Goal: Book appointment/travel/reservation

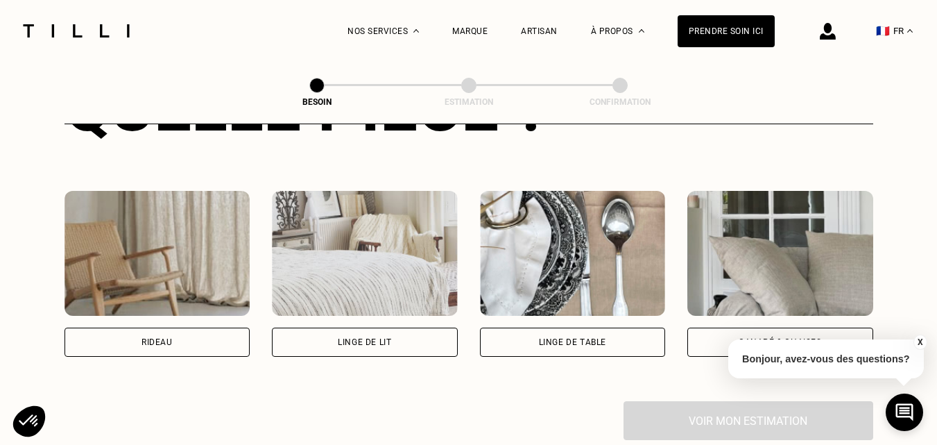
scroll to position [731, 0]
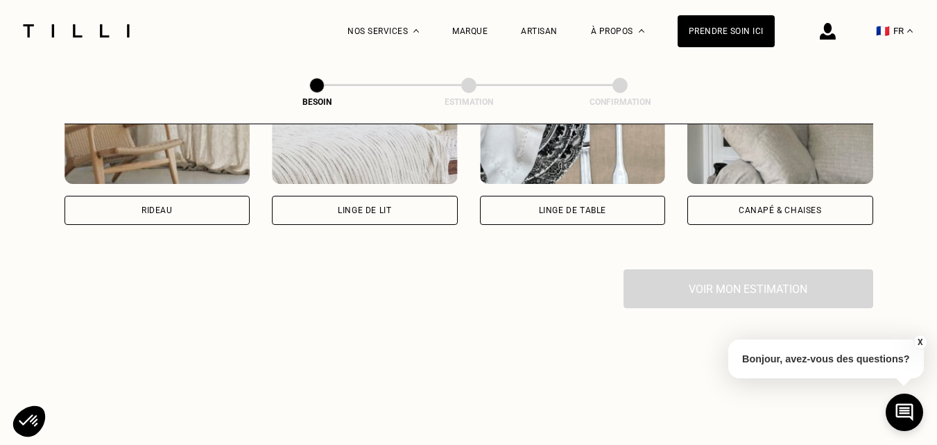
click at [113, 196] on div "Rideau" at bounding box center [158, 210] width 186 height 29
select select "FR"
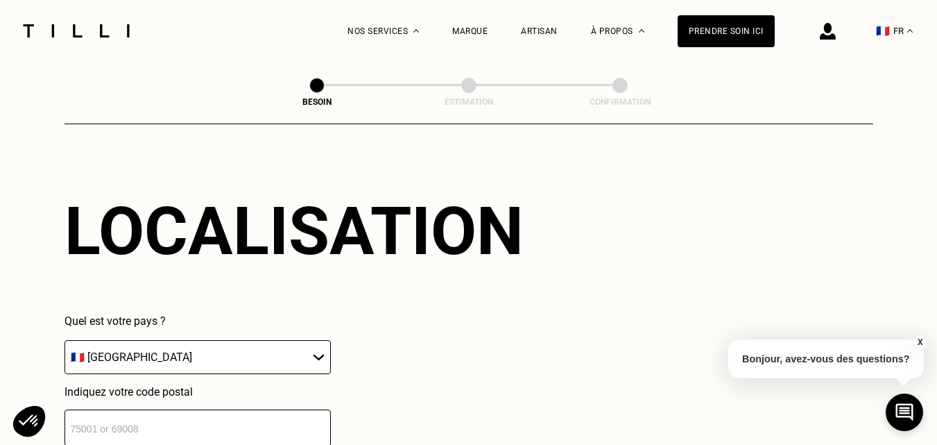
scroll to position [1041, 0]
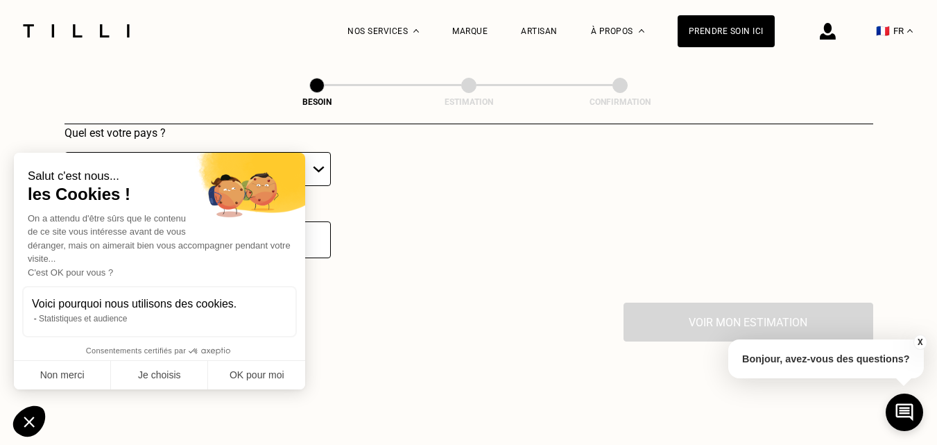
click at [126, 221] on div "On a attendu d'être sûrs que le contenu de ce site vous intéresse avant de vous…" at bounding box center [160, 246] width 264 height 68
click at [72, 375] on button "Non merci" at bounding box center [62, 375] width 97 height 29
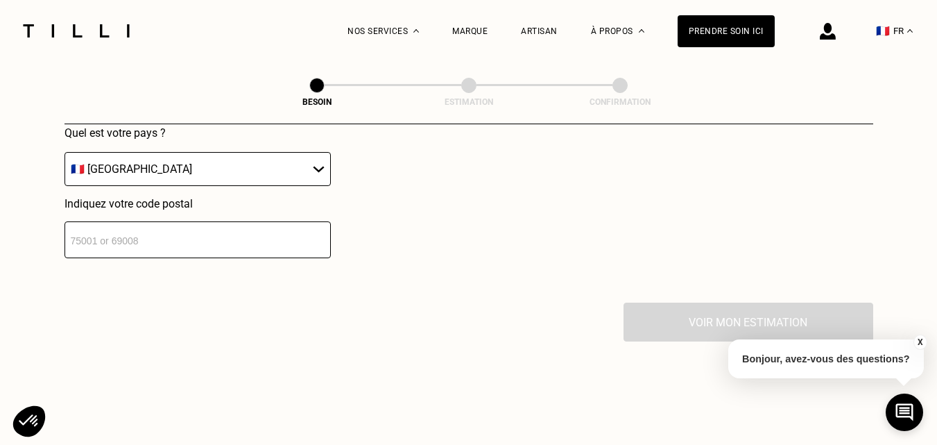
click at [162, 235] on input "number" at bounding box center [198, 239] width 266 height 37
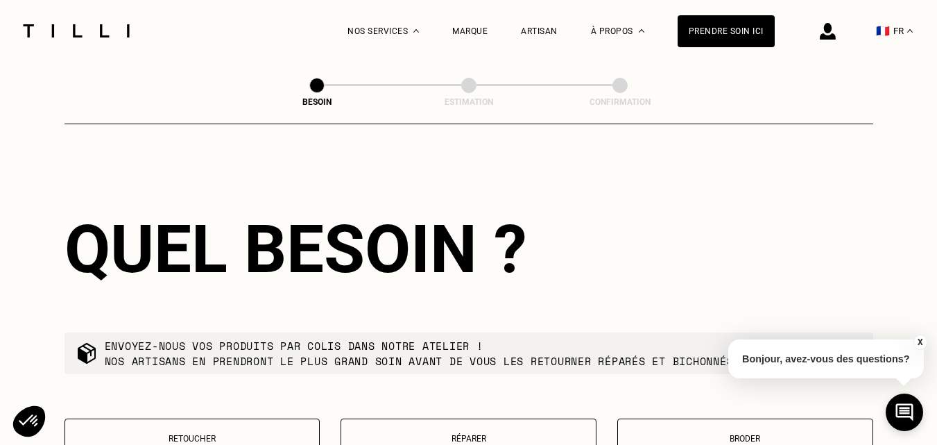
scroll to position [1316, 0]
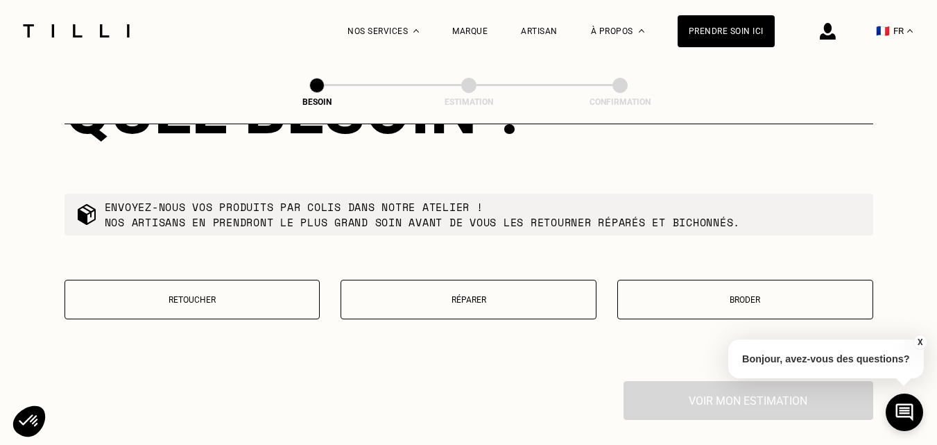
type input "56340"
click at [186, 295] on p "Retoucher" at bounding box center [192, 300] width 241 height 10
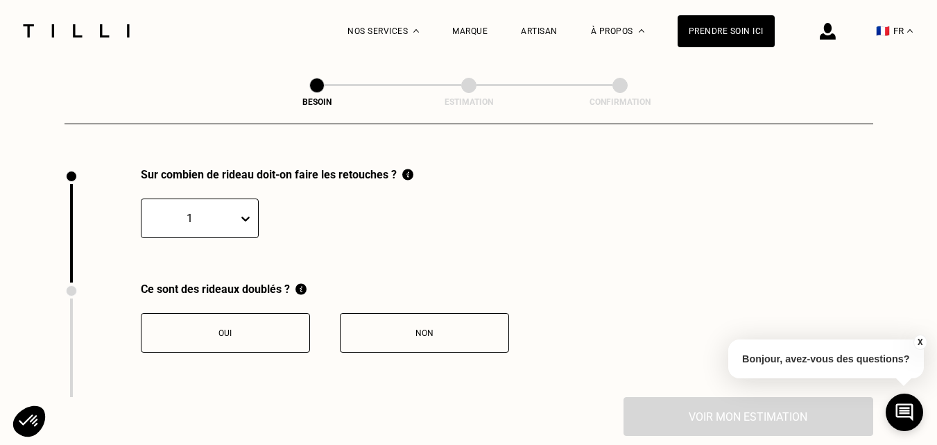
scroll to position [1533, 0]
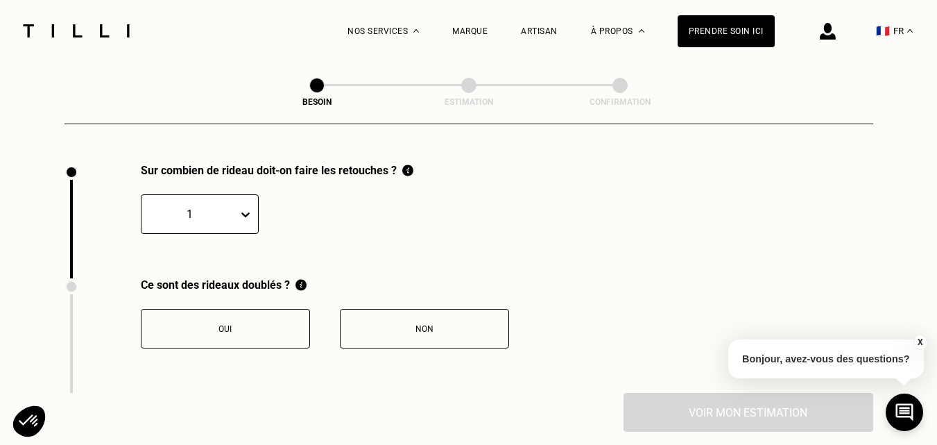
click at [221, 331] on button "Oui" at bounding box center [225, 329] width 169 height 40
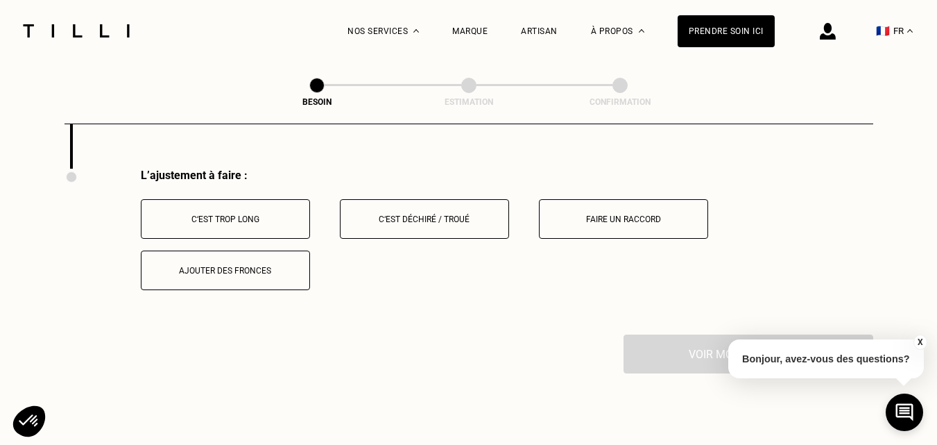
scroll to position [1762, 0]
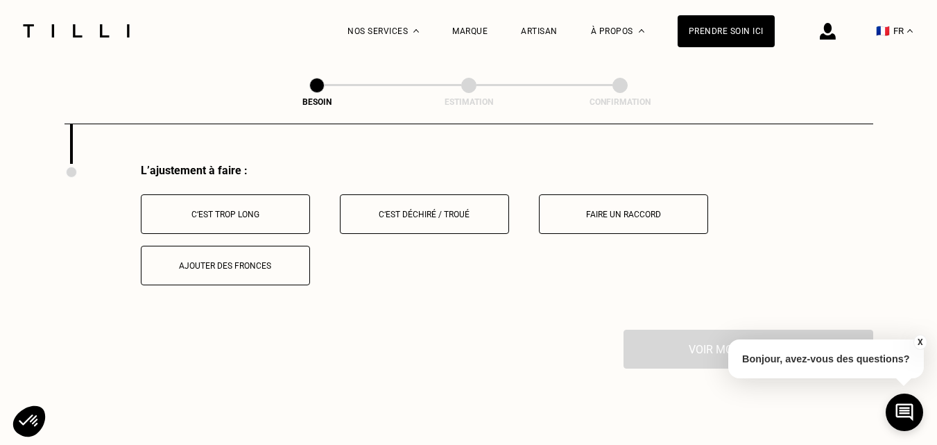
click at [243, 210] on div "C‘est trop long" at bounding box center [225, 215] width 154 height 10
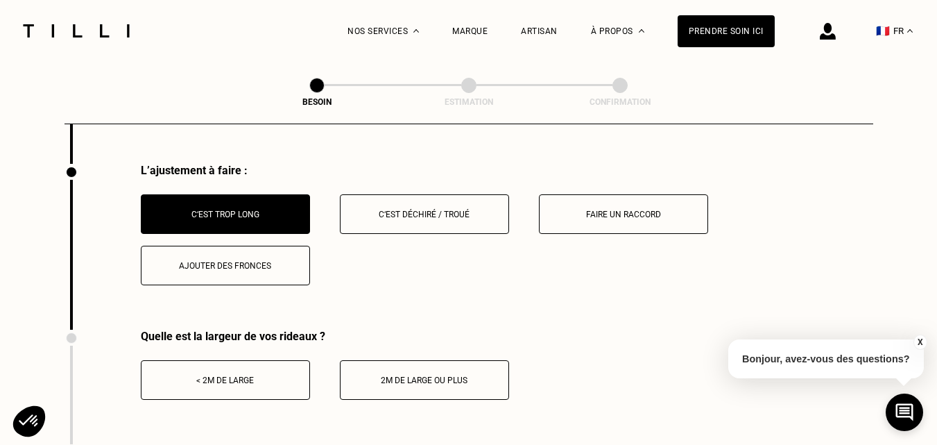
click at [229, 375] on div "< 2m de large" at bounding box center [225, 380] width 154 height 10
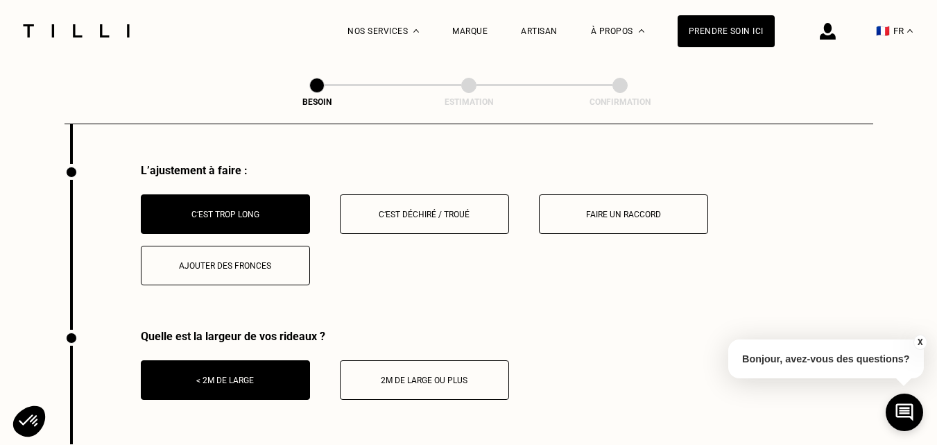
drag, startPoint x: 229, startPoint y: 369, endPoint x: 421, endPoint y: 373, distance: 192.2
click at [421, 373] on div "< 2m de large 2m de large ou plus" at bounding box center [325, 380] width 368 height 40
click at [421, 375] on div "2m de large ou plus" at bounding box center [425, 380] width 154 height 10
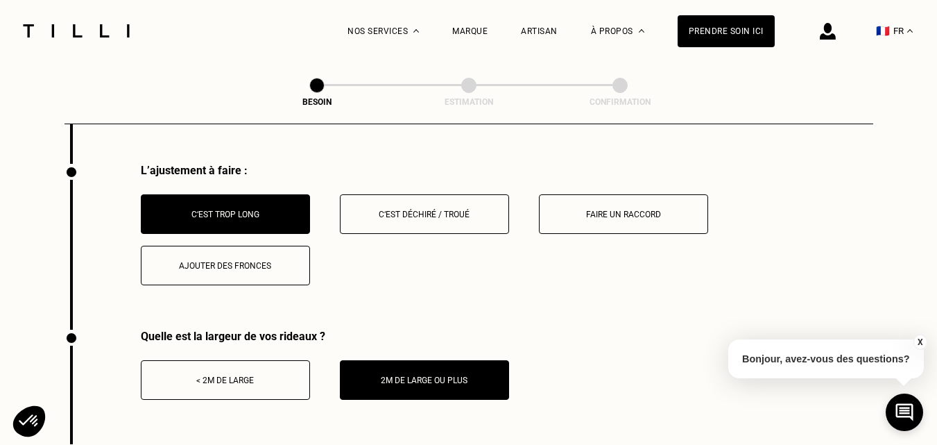
click at [289, 375] on div "< 2m de large" at bounding box center [225, 380] width 154 height 10
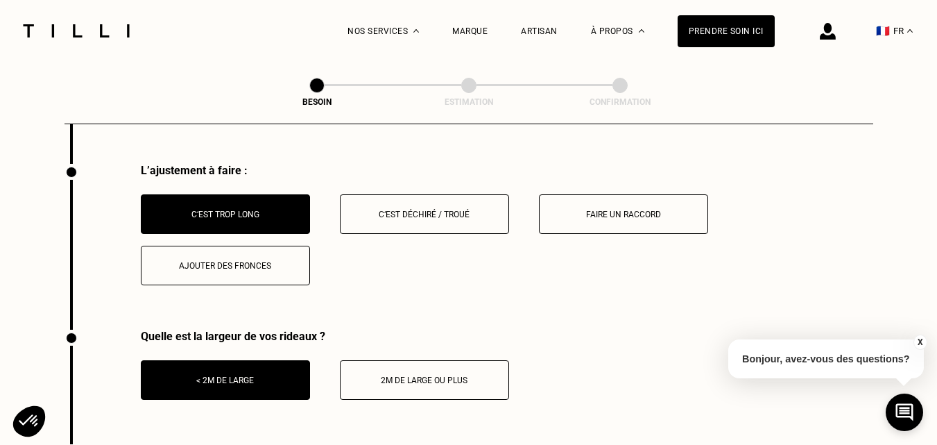
click at [374, 375] on div "2m de large ou plus" at bounding box center [425, 380] width 154 height 10
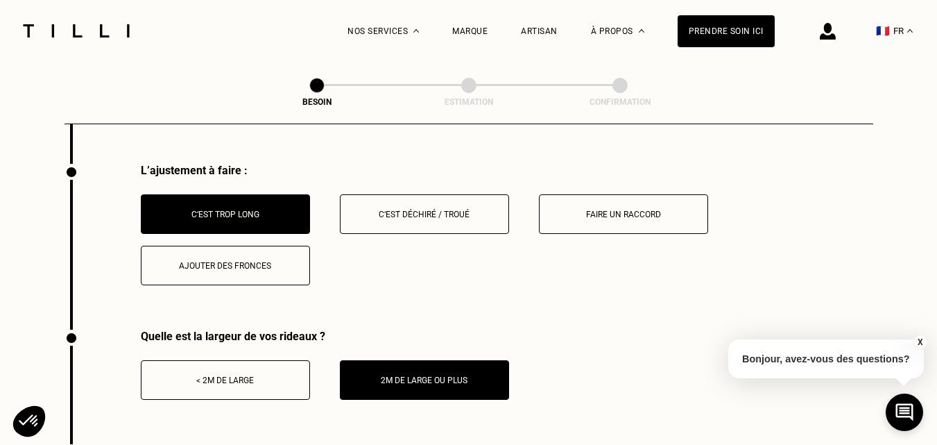
click at [255, 361] on button "< 2m de large" at bounding box center [225, 380] width 169 height 40
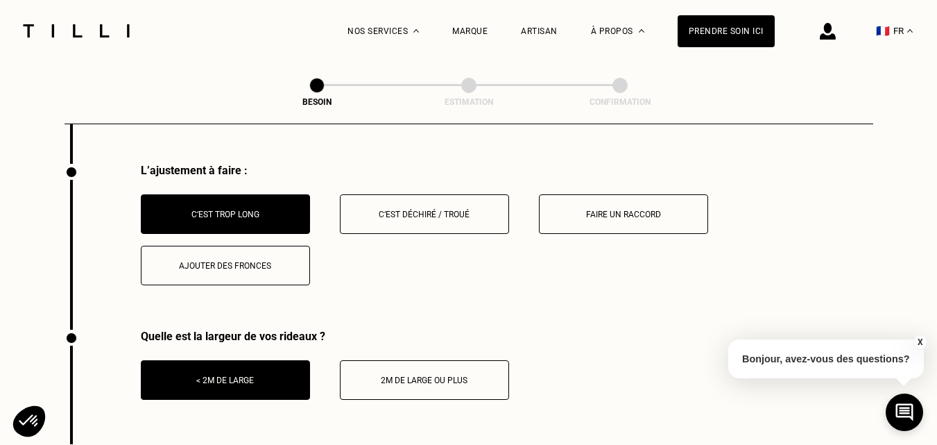
scroll to position [1901, 0]
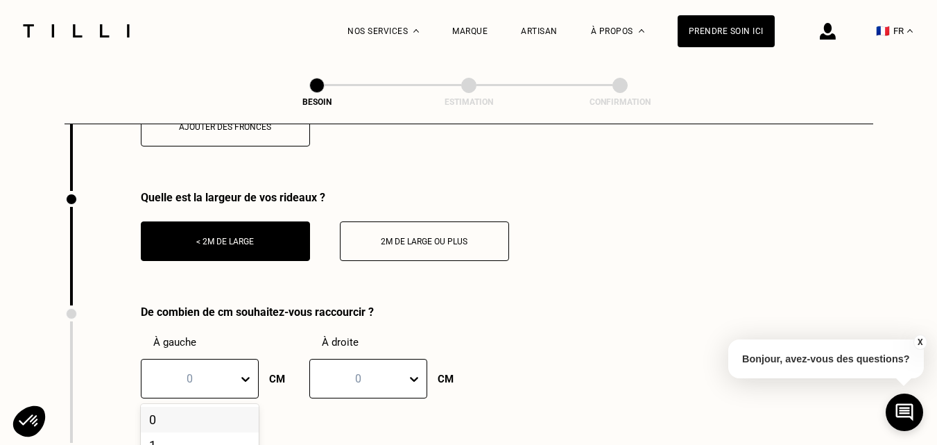
click at [248, 371] on div "101 results available. Use Up and Down to choose options, press Enter to select…" at bounding box center [200, 379] width 118 height 40
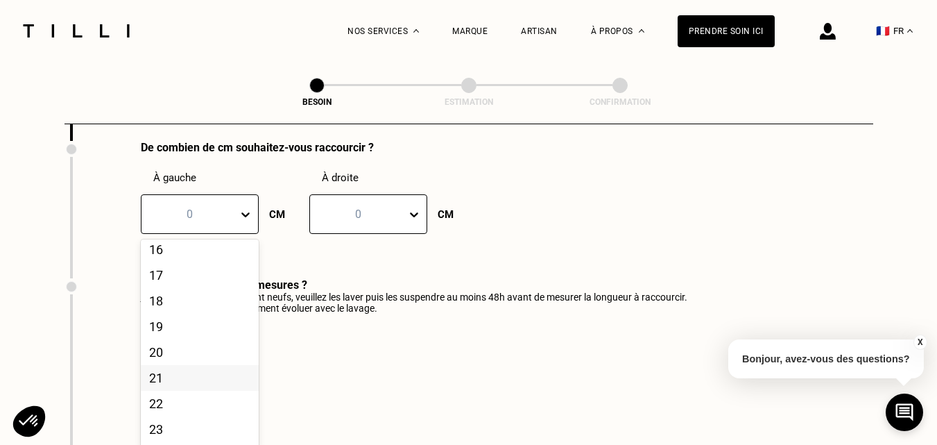
scroll to position [486, 0]
click at [167, 292] on div "20" at bounding box center [200, 283] width 118 height 26
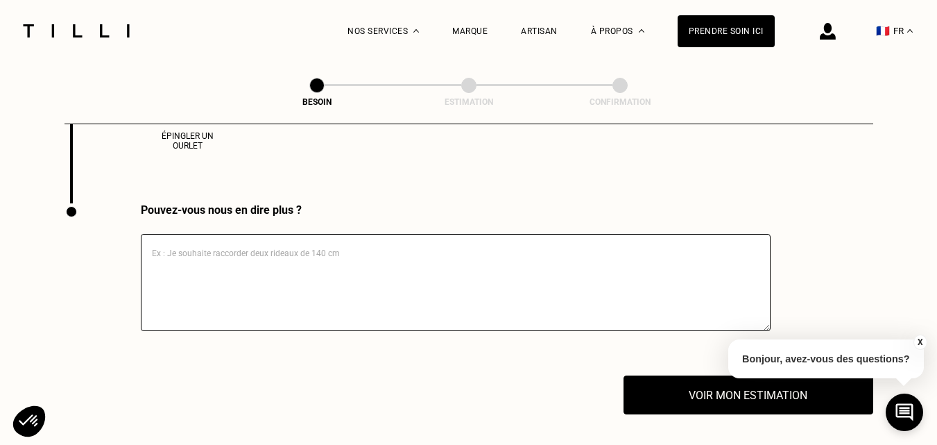
scroll to position [2551, 0]
